Goal: Task Accomplishment & Management: Complete application form

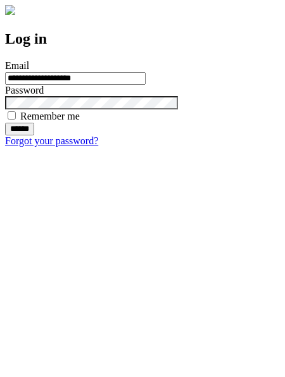
type input "**********"
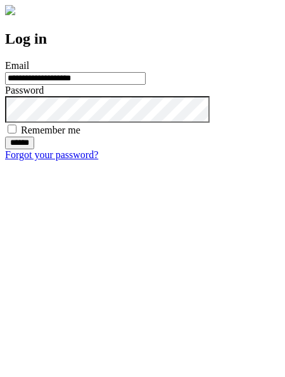
click at [34, 149] on input "******" at bounding box center [19, 143] width 29 height 13
